Goal: Information Seeking & Learning: Learn about a topic

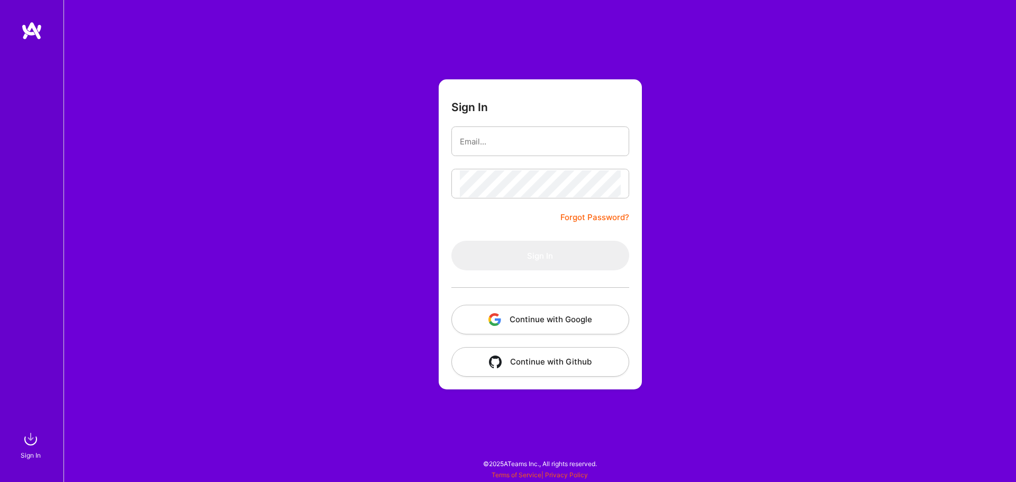
click at [540, 323] on button "Continue with Google" at bounding box center [541, 320] width 178 height 30
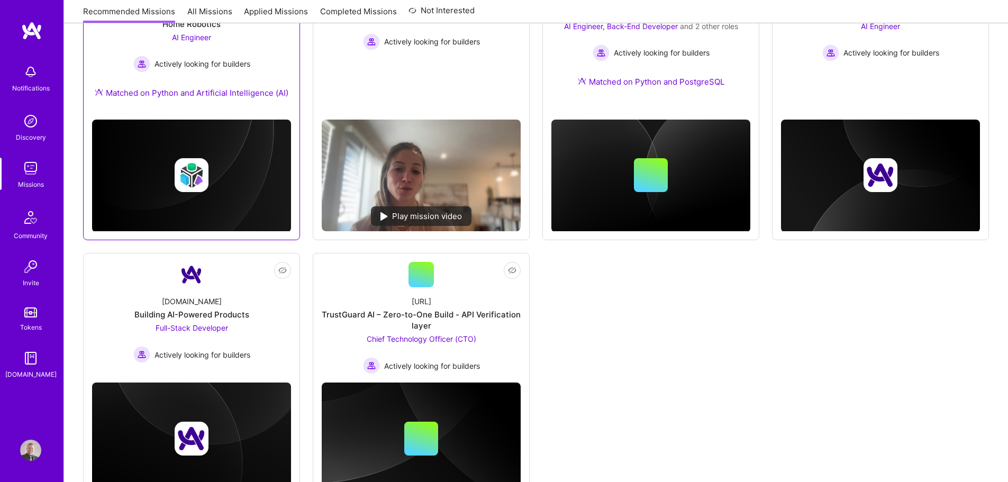
scroll to position [565, 0]
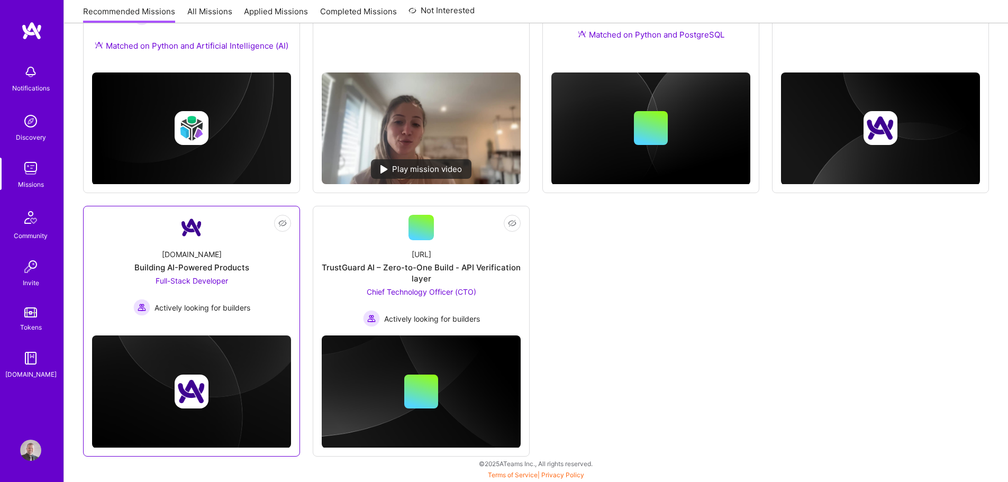
click at [179, 248] on div "[DOMAIN_NAME] Building AI-Powered Products Full-Stack Developer Actively lookin…" at bounding box center [191, 278] width 199 height 76
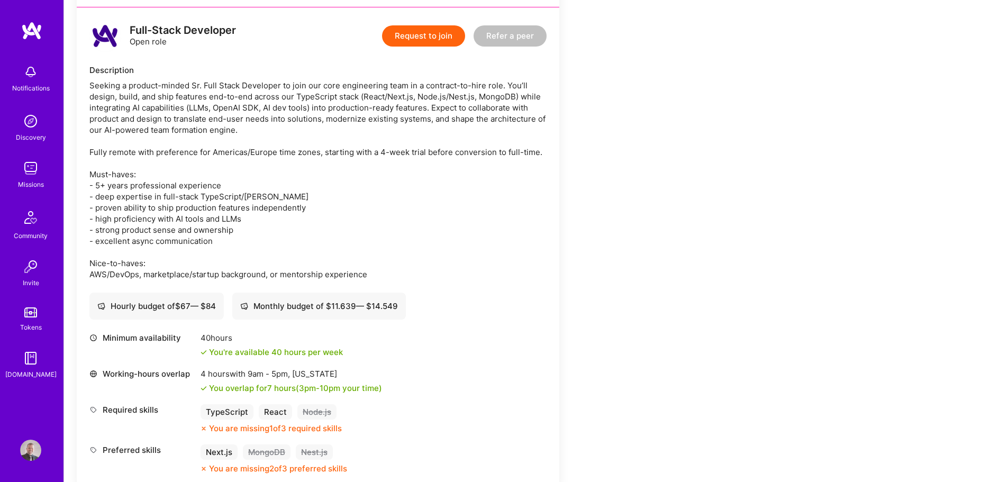
scroll to position [318, 0]
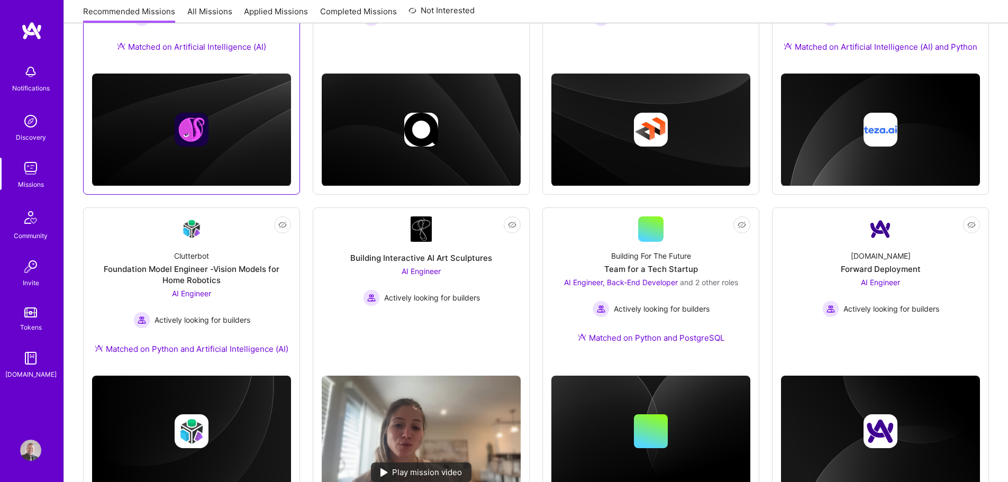
scroll to position [265, 0]
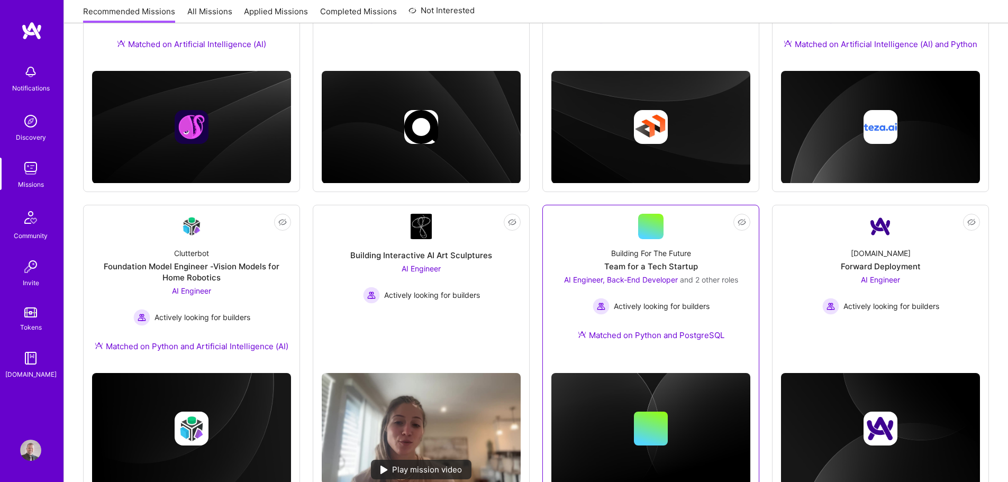
click at [713, 304] on div "Actively looking for builders" at bounding box center [651, 306] width 174 height 17
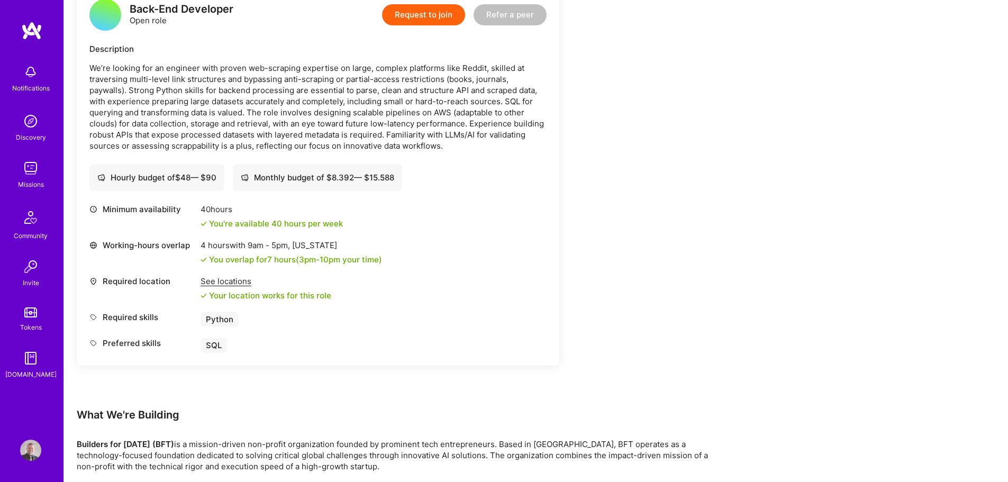
scroll to position [1588, 0]
